Goal: Task Accomplishment & Management: Manage account settings

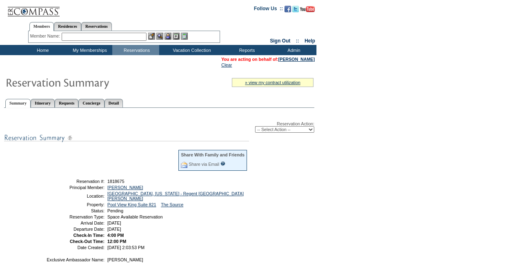
click at [291, 128] on select "-- Select Action -- Modify Reservation Dates Modify Reservation Cost Modify Occ…" at bounding box center [284, 129] width 59 height 7
select select "ChangeOccupancy"
click at [255, 127] on select "-- Select Action -- Modify Reservation Dates Modify Reservation Cost Modify Occ…" at bounding box center [284, 129] width 59 height 7
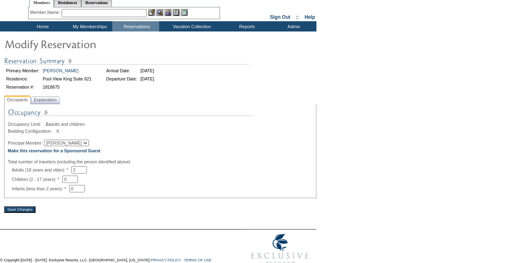
scroll to position [43, 0]
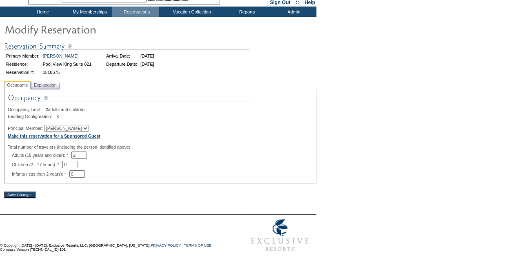
click at [73, 133] on b "Make this reservation for a Sponsored Guest" at bounding box center [54, 135] width 93 height 5
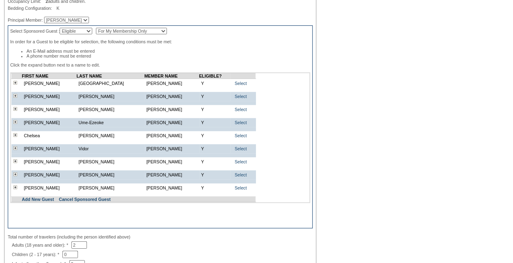
scroll to position [163, 0]
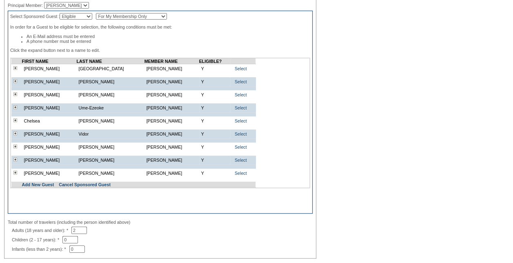
click at [33, 182] on td "Title : Middle Name : Suffix: Phone : 949.854.1905 Email : ray.wirta@cbre.com G…" at bounding box center [139, 179] width 234 height 4
click at [33, 187] on link "Add New Guest" at bounding box center [38, 184] width 32 height 5
